Goal: Entertainment & Leisure: Consume media (video, audio)

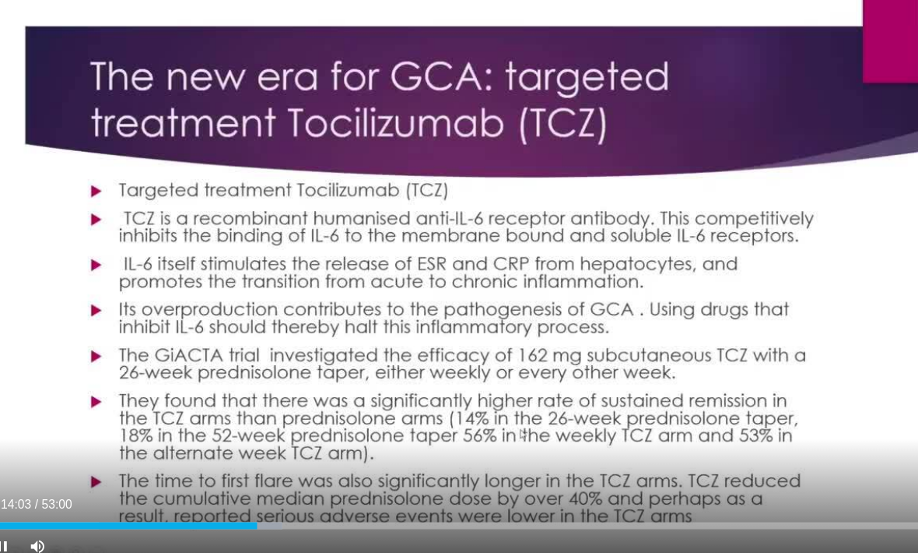
scroll to position [346, 0]
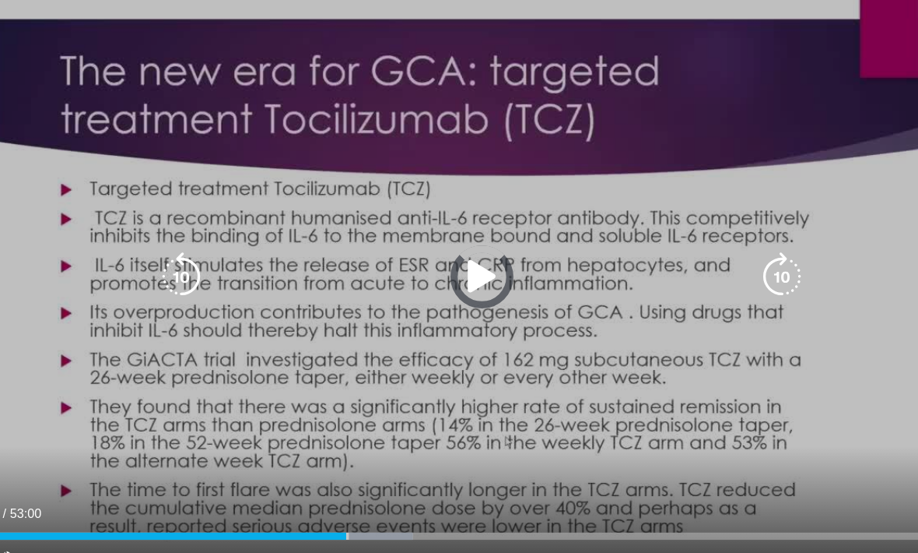
click at [298, 479] on div "Progress Bar" at bounding box center [171, 482] width 342 height 6
